Goal: Transaction & Acquisition: Purchase product/service

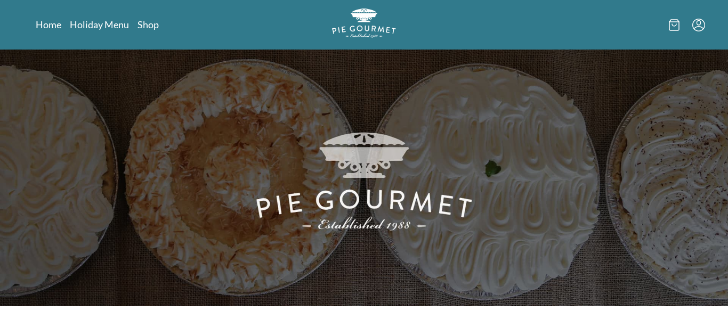
scroll to position [1, 0]
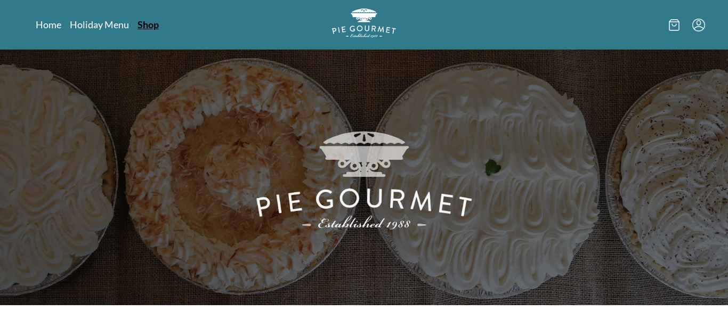
click at [143, 29] on link "Shop" at bounding box center [148, 24] width 21 height 13
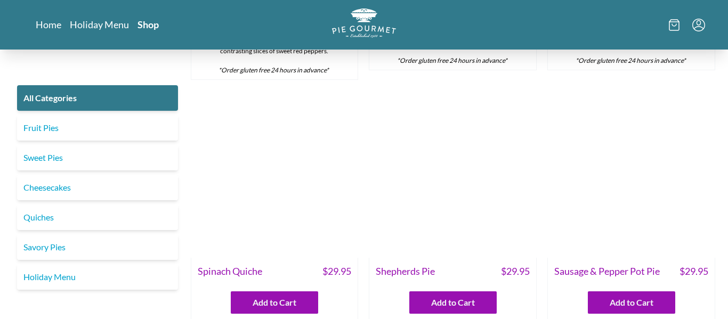
scroll to position [860, 0]
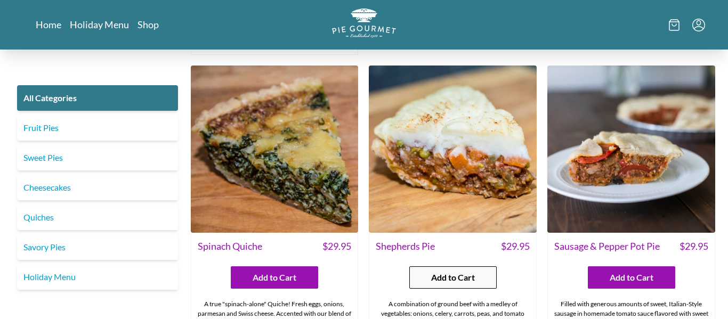
click at [441, 271] on span "Add to Cart" at bounding box center [453, 277] width 44 height 13
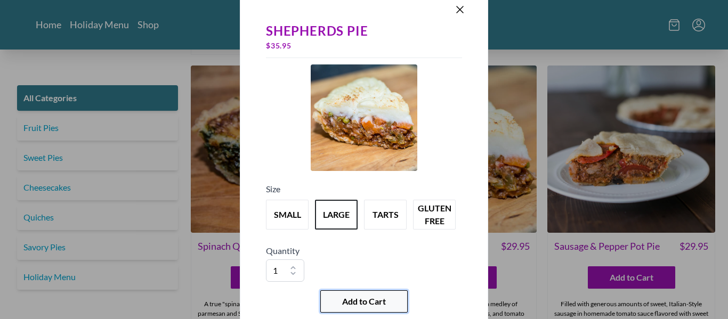
click at [352, 303] on span "Add to Cart" at bounding box center [364, 301] width 44 height 13
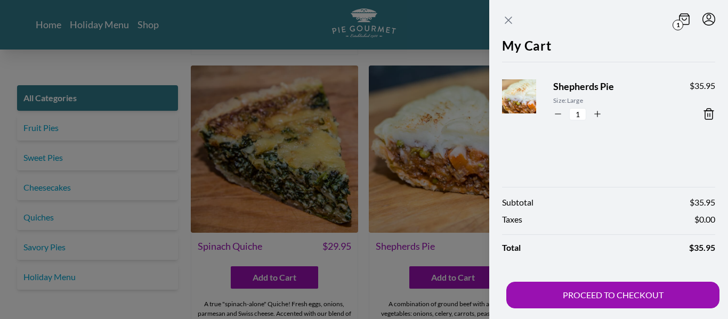
click at [513, 23] on icon "Close panel" at bounding box center [508, 20] width 13 height 13
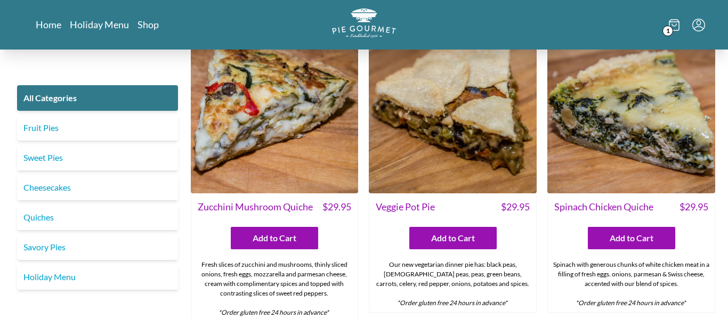
scroll to position [585, 0]
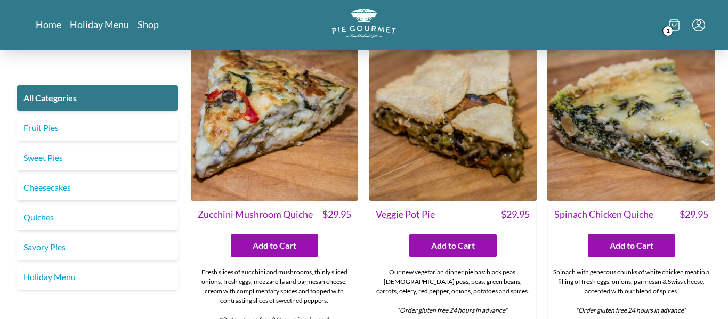
click at [674, 28] on icon at bounding box center [674, 25] width 11 height 12
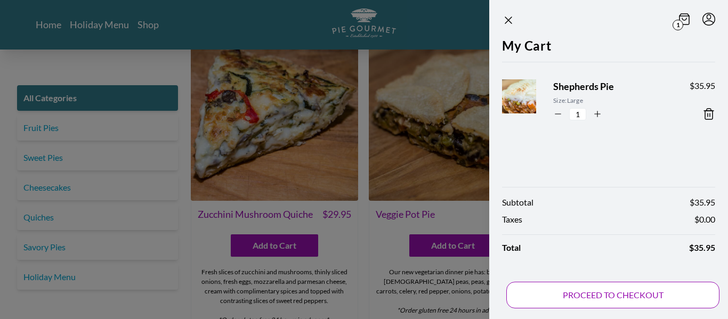
click at [625, 293] on button "PROCEED TO CHECKOUT" at bounding box center [612, 295] width 213 height 27
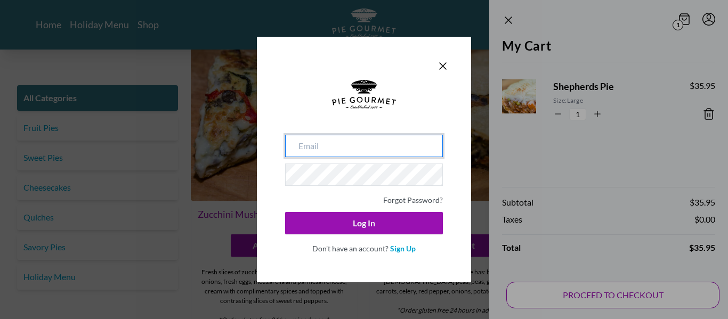
type input "[EMAIL_ADDRESS][DOMAIN_NAME]"
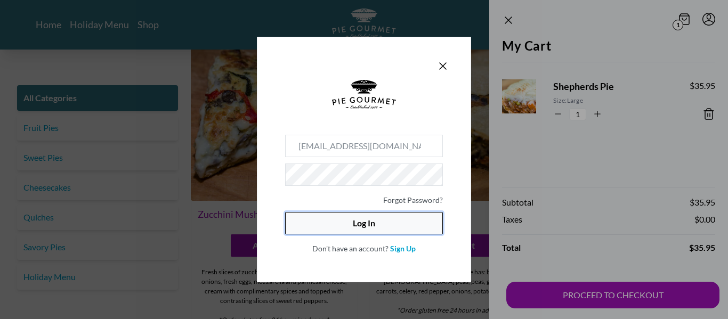
click at [365, 222] on button "Log In" at bounding box center [364, 223] width 158 height 22
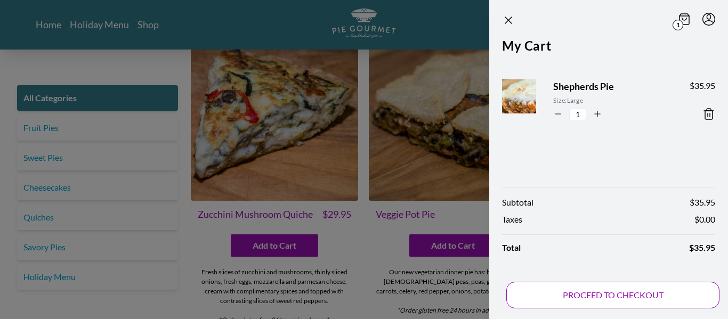
click at [617, 293] on button "PROCEED TO CHECKOUT" at bounding box center [612, 295] width 213 height 27
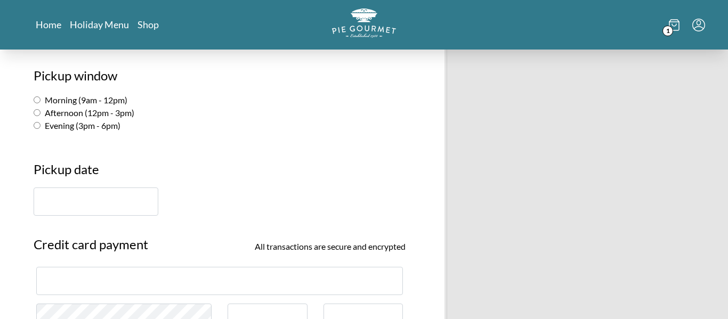
scroll to position [203, 0]
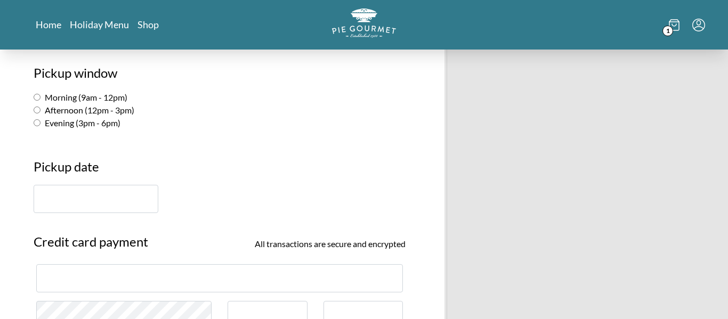
click at [148, 200] on input "text" at bounding box center [96, 199] width 125 height 28
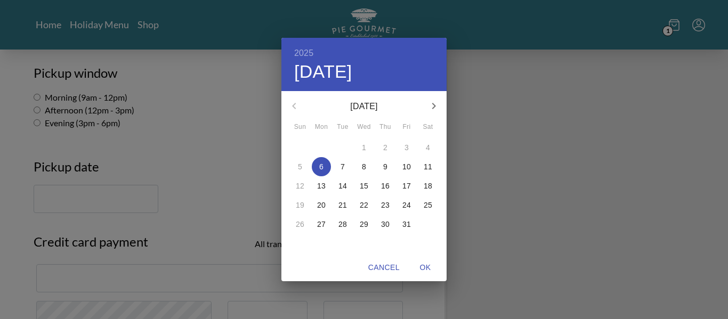
click at [342, 167] on p "7" at bounding box center [343, 167] width 4 height 11
click at [424, 269] on span "OK" at bounding box center [426, 267] width 26 height 13
type input "[DATE]"
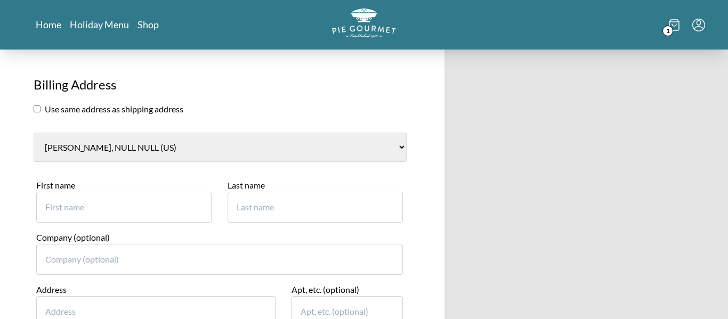
scroll to position [490, 0]
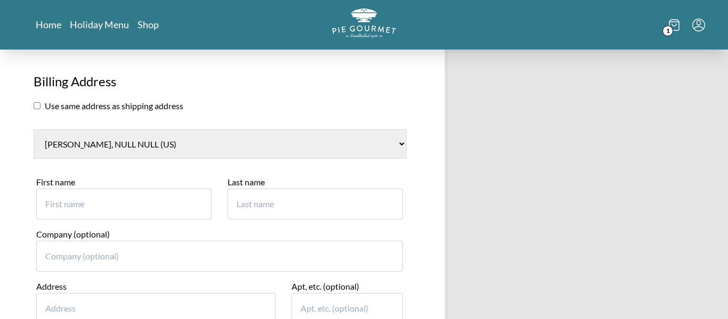
click at [109, 203] on input "First name" at bounding box center [123, 204] width 175 height 31
type input "[PERSON_NAME]"
type input "9"
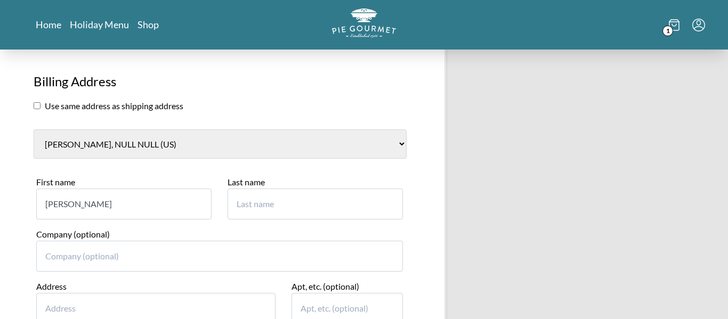
type input "[PERSON_NAME]"
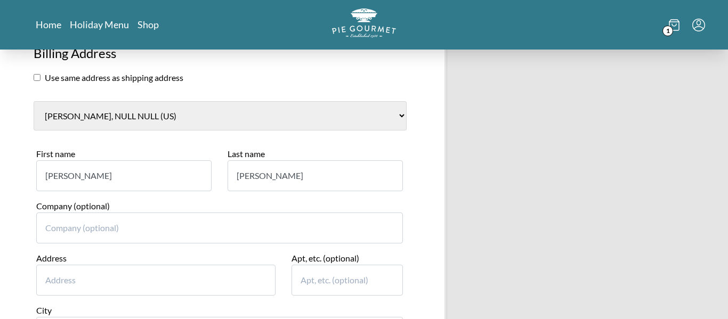
scroll to position [516, 0]
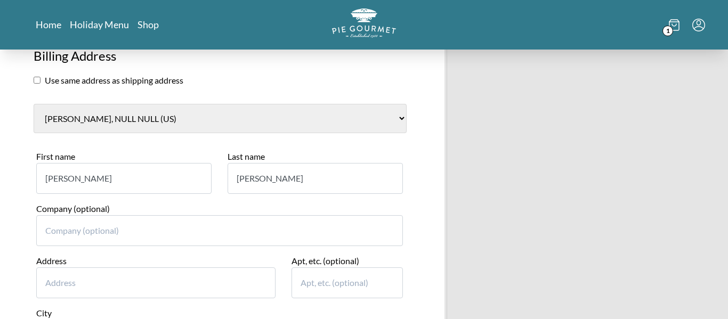
click at [36, 81] on input "checkbox" at bounding box center [37, 80] width 7 height 7
checkbox input "true"
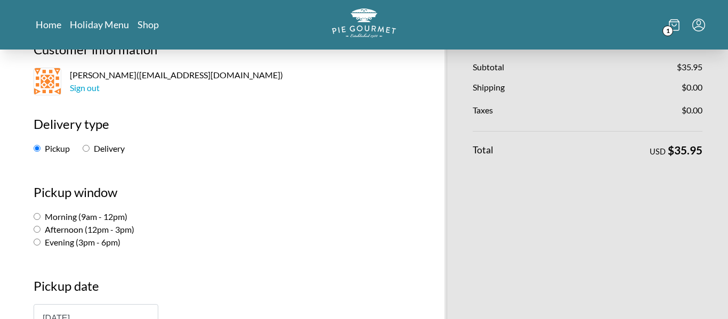
scroll to position [92, 0]
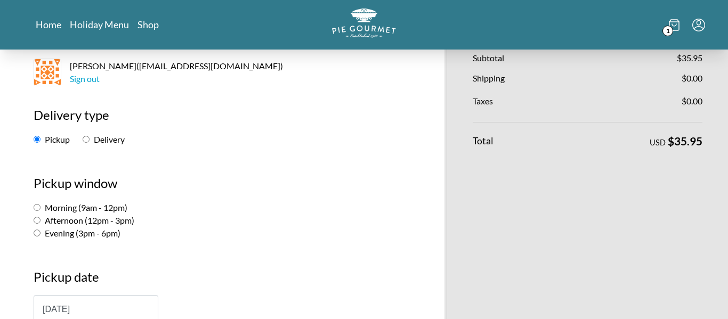
click at [38, 208] on input "Morning (9am - 12pm)" at bounding box center [37, 207] width 7 height 7
radio input "true"
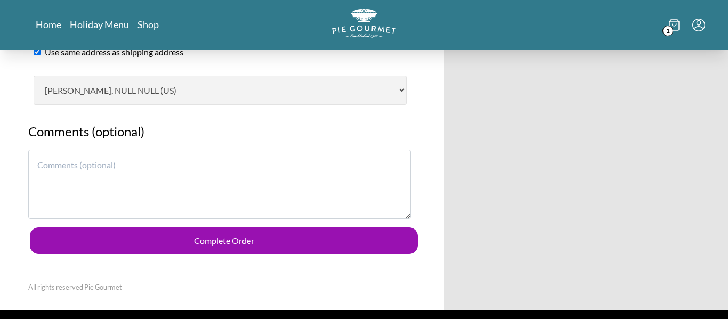
scroll to position [609, 0]
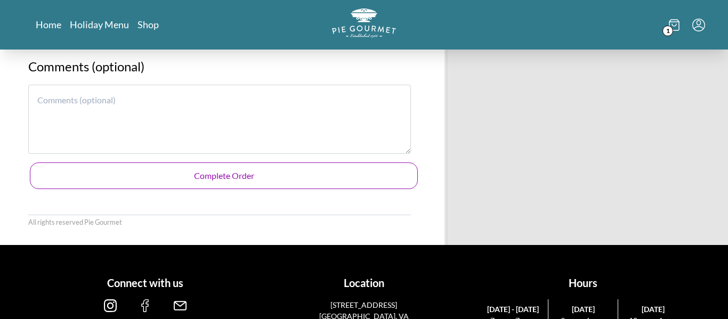
click at [217, 175] on button "Complete Order" at bounding box center [224, 176] width 388 height 27
